Goal: Find specific page/section: Find specific page/section

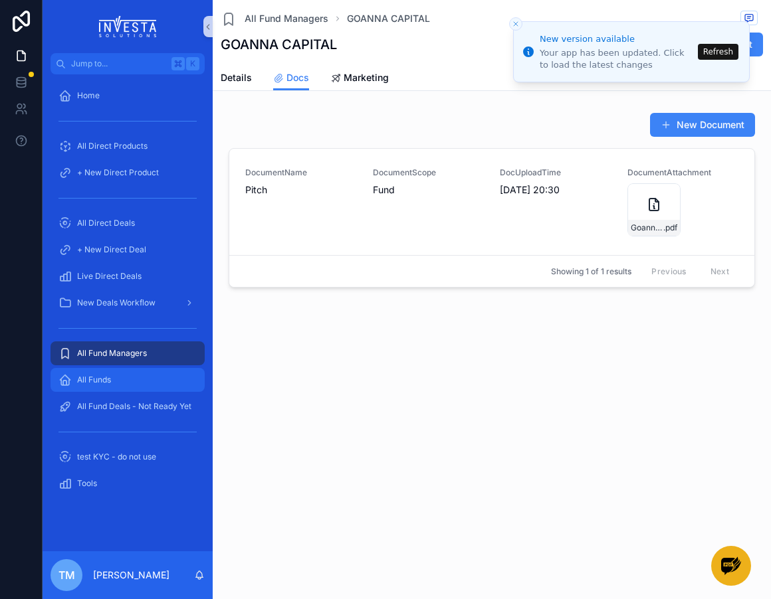
click at [116, 377] on div "All Funds" at bounding box center [127, 379] width 138 height 21
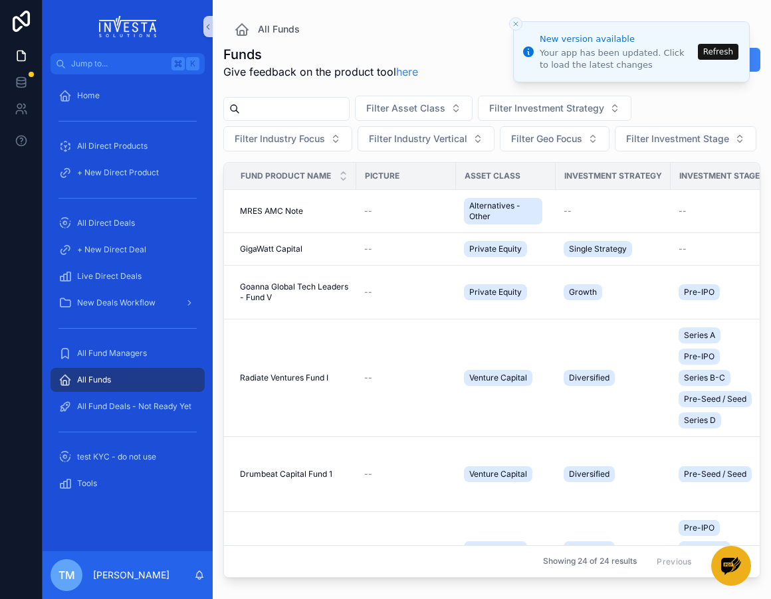
click at [298, 110] on input "scrollable content" at bounding box center [294, 109] width 109 height 19
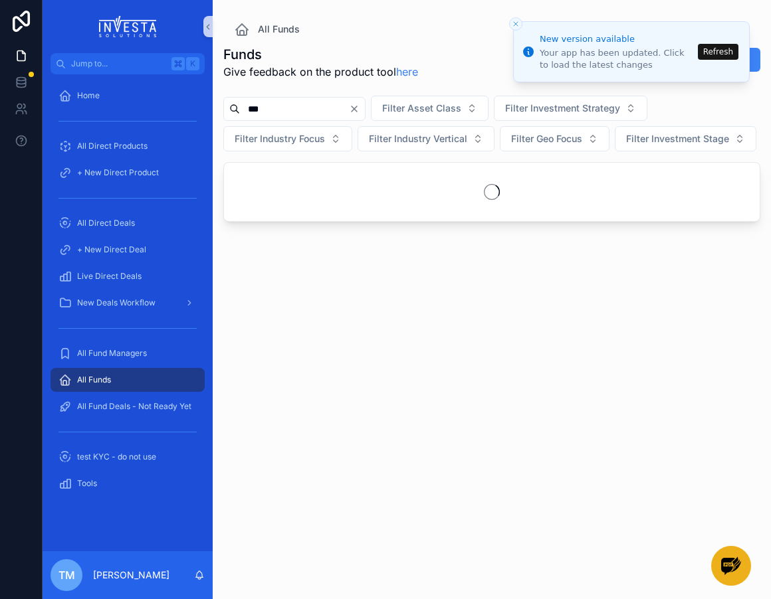
type input "****"
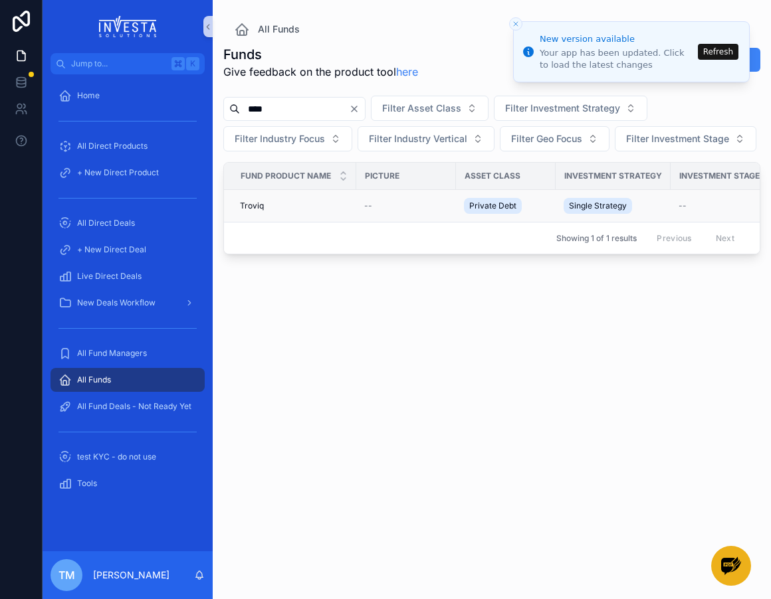
click at [255, 207] on span "Troviq" at bounding box center [252, 206] width 24 height 11
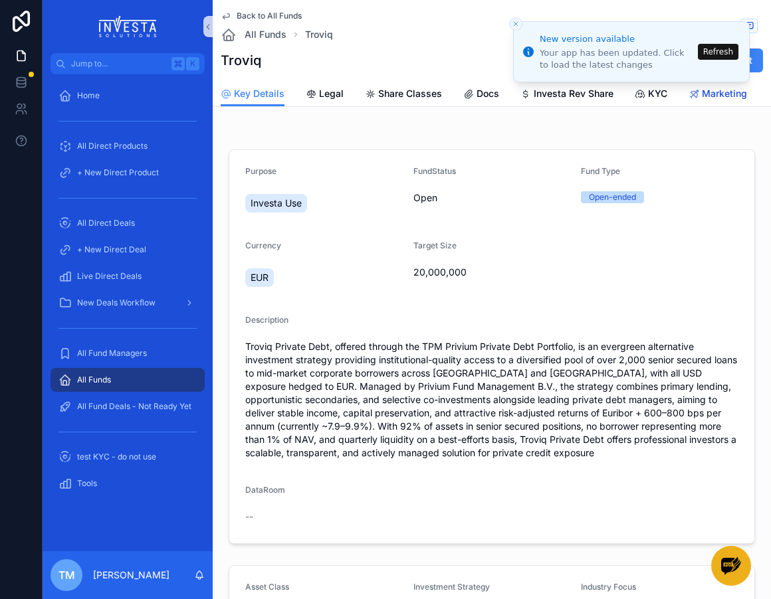
click at [724, 92] on span "Marketing" at bounding box center [724, 93] width 45 height 13
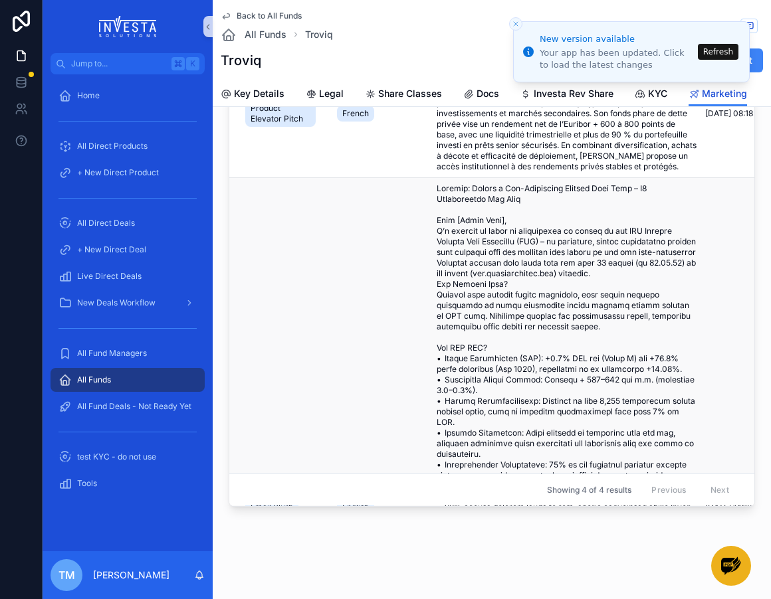
scroll to position [272, 0]
